Goal: Task Accomplishment & Management: Complete application form

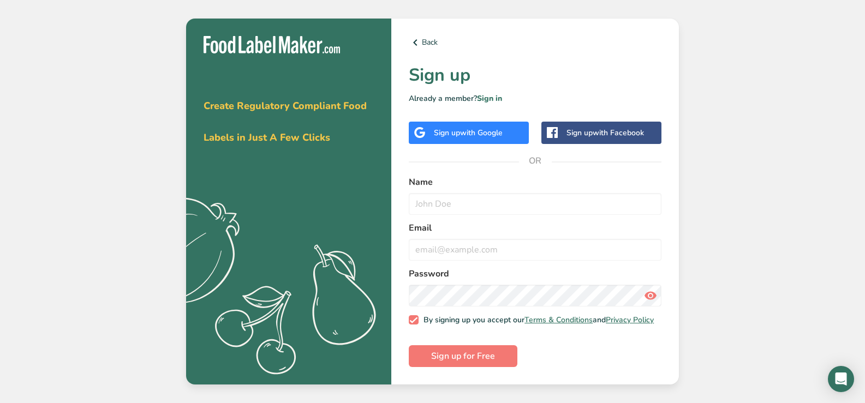
click at [473, 128] on span "with Google" at bounding box center [481, 133] width 43 height 10
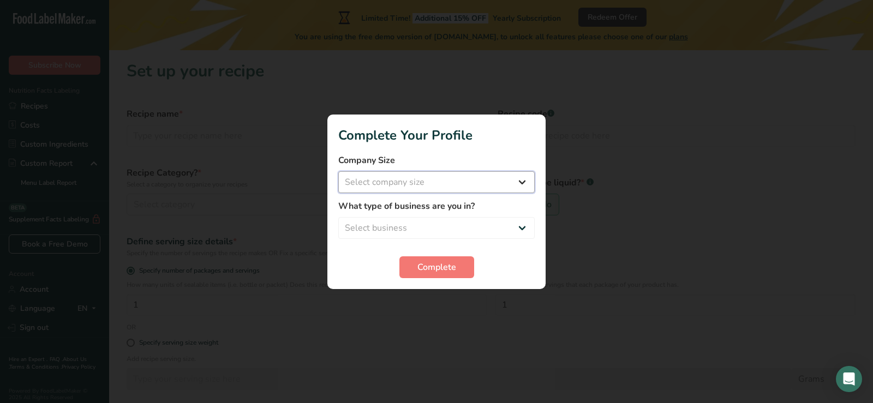
click at [486, 177] on select "Select company size Fewer than 10 Employees 10 to 50 Employees 51 to 500 Employ…" at bounding box center [436, 182] width 196 height 22
click at [427, 266] on span "Complete" at bounding box center [437, 267] width 39 height 13
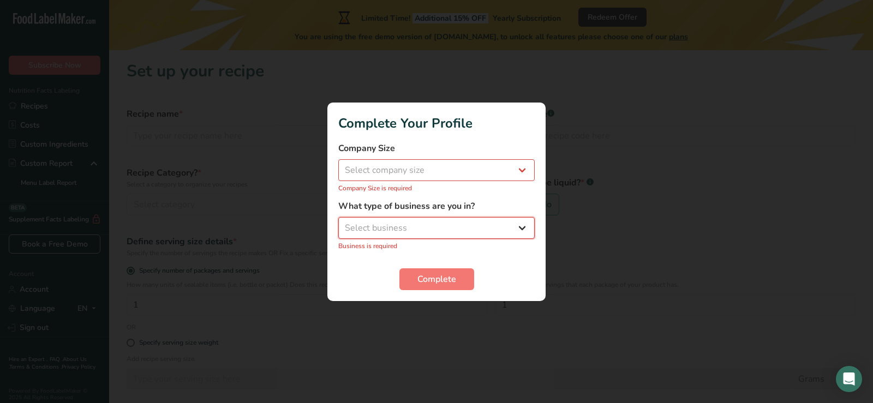
click at [418, 234] on select "Select business Packaged Food Manufacturer Restaurant & Cafe Bakery Meal Plans …" at bounding box center [436, 228] width 196 height 22
select select "8"
click at [338, 223] on select "Select business Packaged Food Manufacturer Restaurant & Cafe Bakery Meal Plans …" at bounding box center [436, 228] width 196 height 22
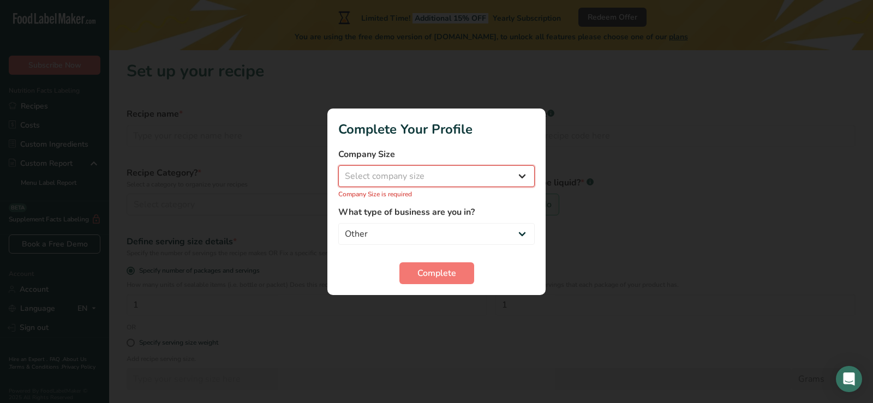
click at [410, 180] on select "Select company size Fewer than 10 Employees 10 to 50 Employees 51 to 500 Employ…" at bounding box center [436, 176] width 196 height 22
select select "2"
click at [338, 171] on select "Select company size Fewer than 10 Employees 10 to 50 Employees 51 to 500 Employ…" at bounding box center [436, 176] width 196 height 22
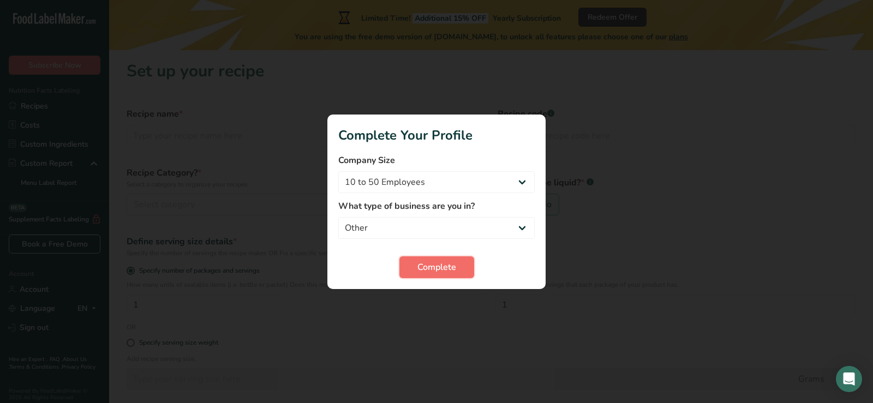
click at [418, 261] on span "Complete" at bounding box center [437, 267] width 39 height 13
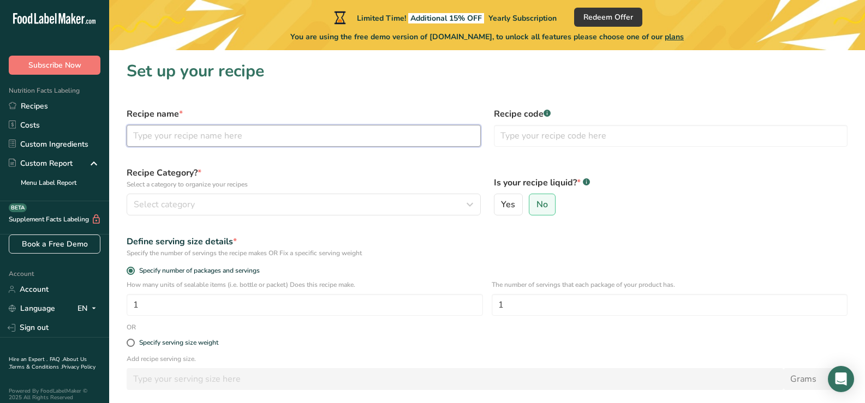
click at [252, 138] on input "text" at bounding box center [304, 136] width 354 height 22
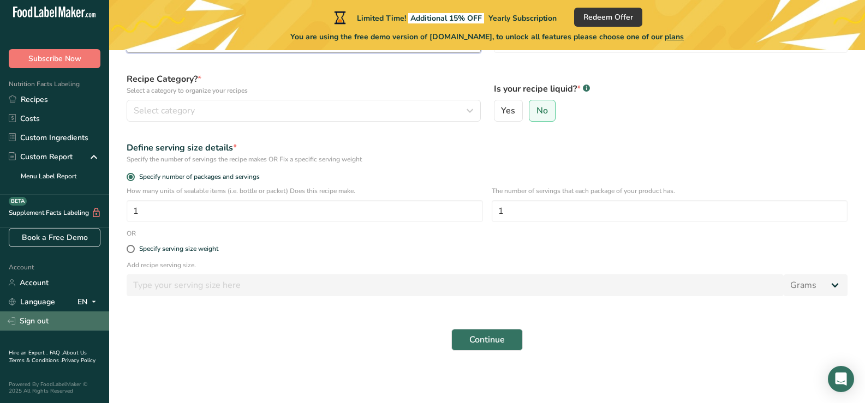
scroll to position [14, 0]
